Goal: Find specific page/section

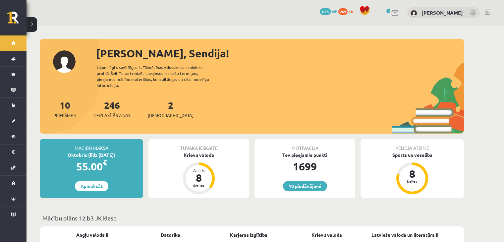
scroll to position [147, 0]
click at [398, 14] on link at bounding box center [396, 13] width 8 height 6
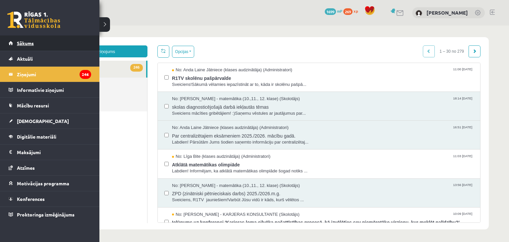
click at [24, 41] on span "Sākums" at bounding box center [25, 43] width 17 height 6
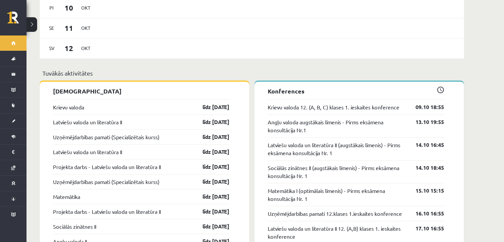
scroll to position [484, 0]
